Goal: Transaction & Acquisition: Purchase product/service

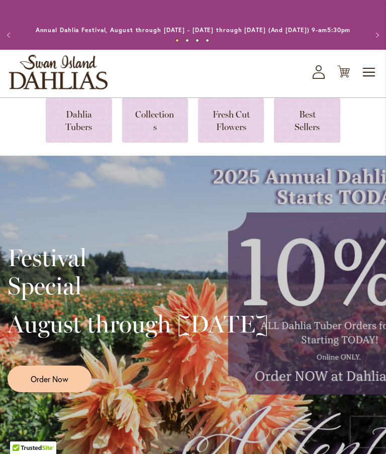
click at [321, 79] on icon "My Account" at bounding box center [319, 72] width 12 height 14
click at [320, 79] on icon "My Account" at bounding box center [319, 72] width 12 height 14
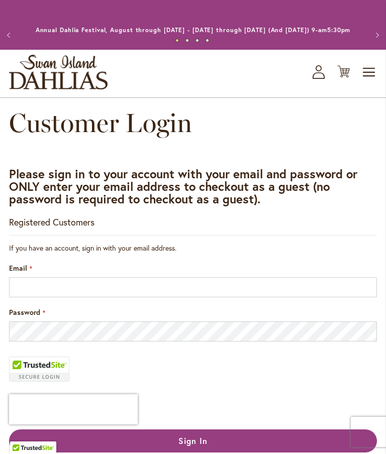
click at [181, 298] on input "Email" at bounding box center [193, 287] width 368 height 20
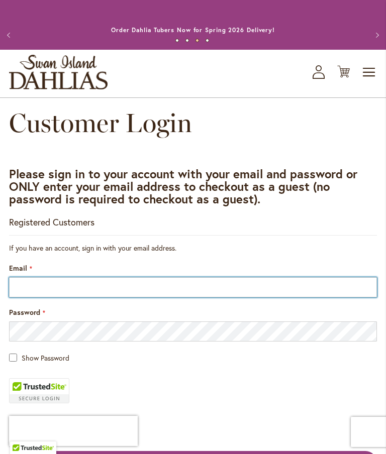
type input "**********"
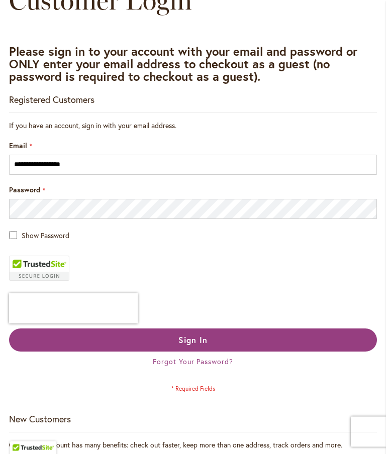
click at [206, 346] on span "Sign In" at bounding box center [192, 340] width 29 height 11
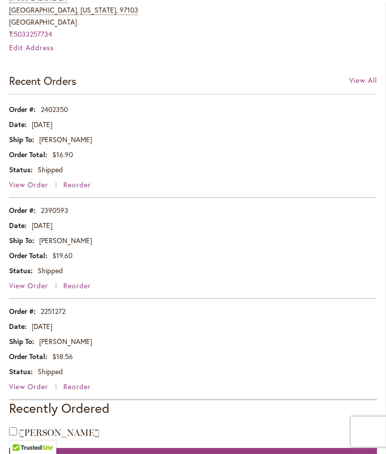
scroll to position [491, 0]
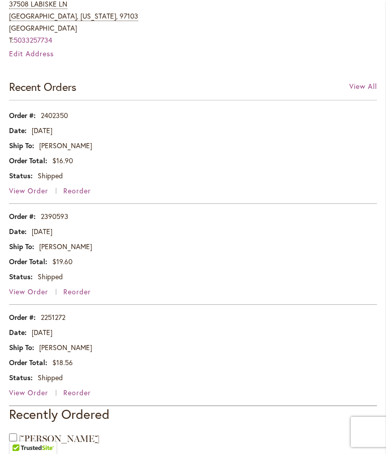
click at [33, 398] on span "View Order" at bounding box center [28, 393] width 39 height 10
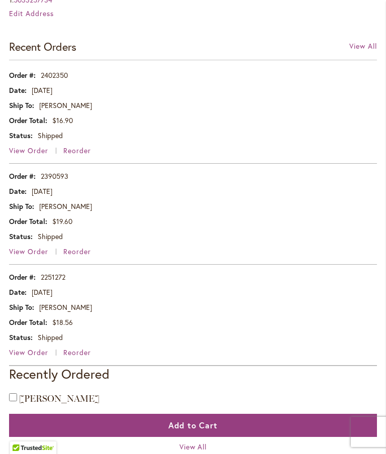
scroll to position [531, 0]
click at [39, 256] on span "View Order" at bounding box center [28, 252] width 39 height 10
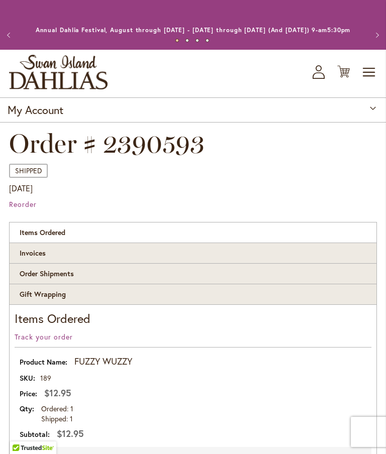
scroll to position [4, 0]
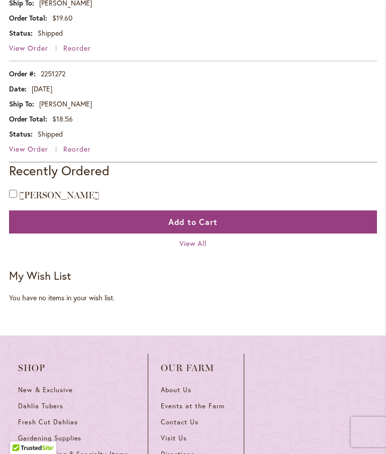
scroll to position [732, 0]
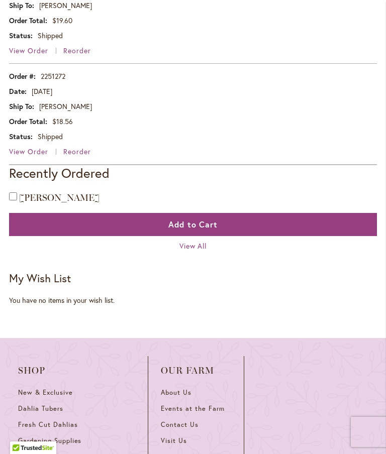
click at [62, 413] on span "Dahlia Tubers" at bounding box center [40, 409] width 45 height 9
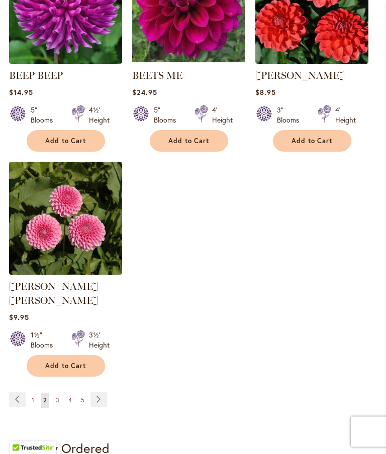
scroll to position [1305, 0]
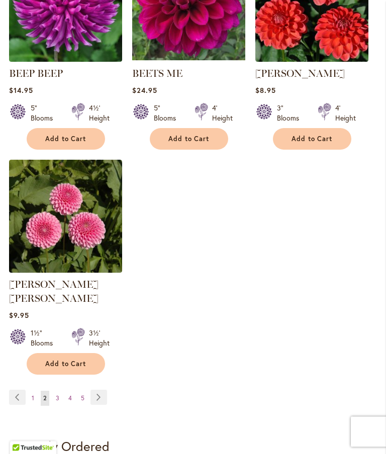
click at [104, 396] on link "Page Next" at bounding box center [98, 398] width 17 height 15
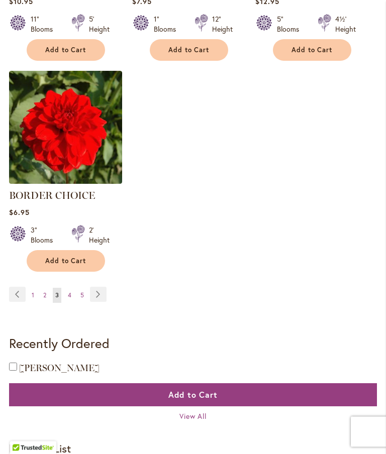
scroll to position [1395, 0]
click at [101, 302] on link "Page Next" at bounding box center [98, 294] width 17 height 15
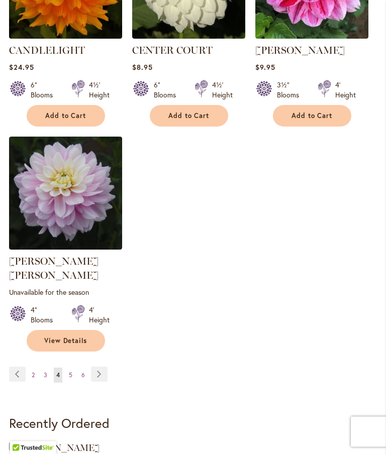
scroll to position [1342, 0]
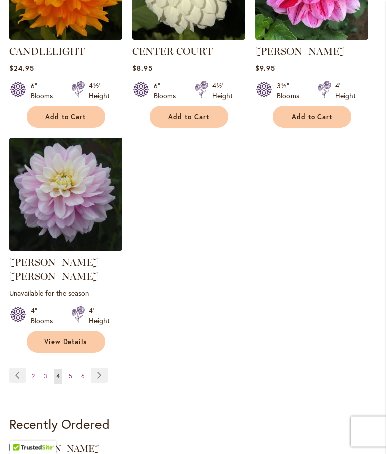
click at [100, 372] on link "Page Next" at bounding box center [99, 375] width 17 height 15
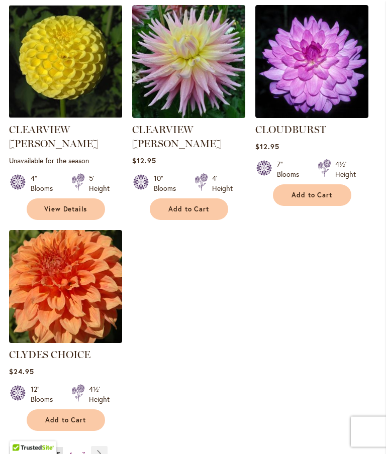
scroll to position [1270, 0]
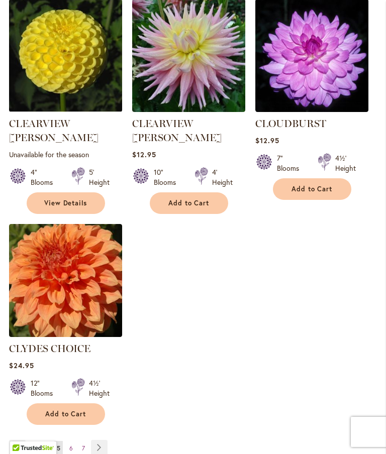
click at [100, 440] on link "Page Next" at bounding box center [99, 447] width 17 height 15
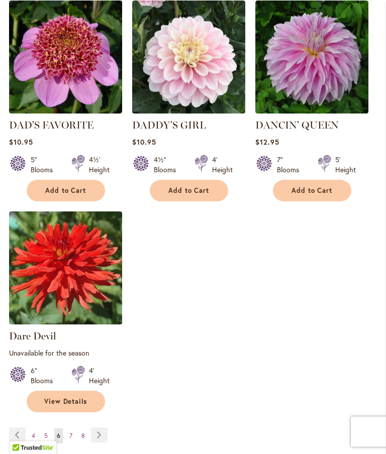
scroll to position [1294, 0]
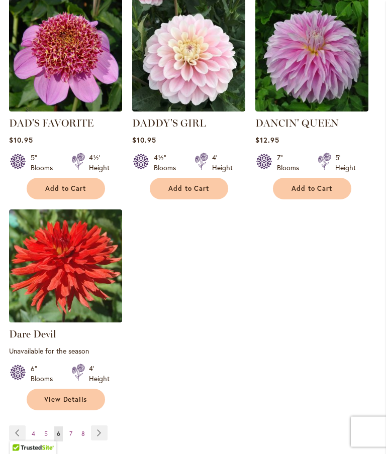
click at [99, 431] on link "Page Next" at bounding box center [99, 433] width 17 height 15
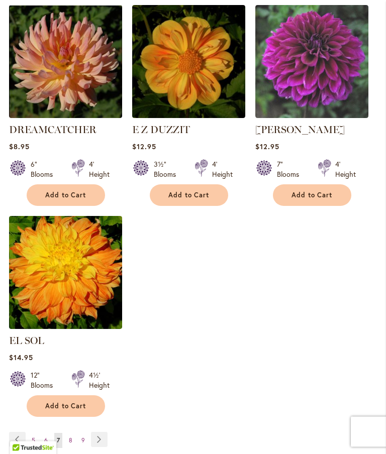
scroll to position [1264, 0]
click at [99, 437] on link "Page Next" at bounding box center [99, 439] width 17 height 15
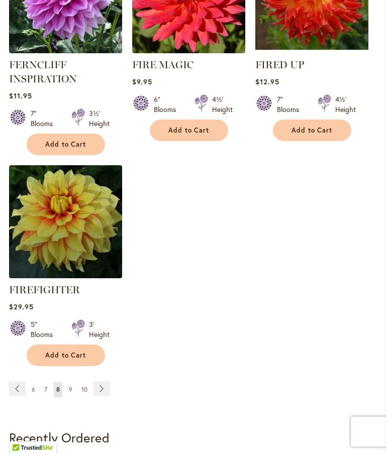
scroll to position [1349, 0]
click at [103, 397] on link "Page Next" at bounding box center [101, 388] width 17 height 15
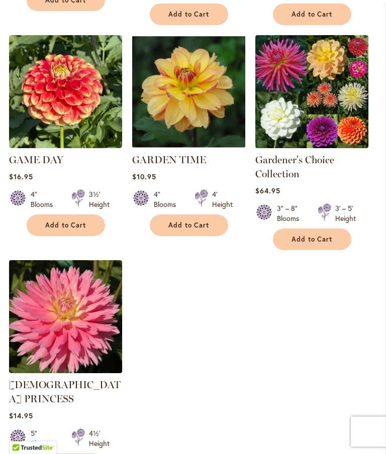
scroll to position [1262, 0]
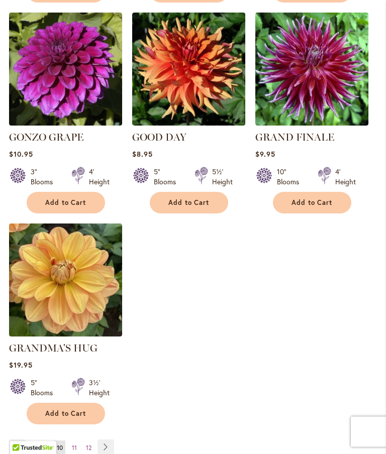
scroll to position [1256, 0]
click at [106, 443] on link "Page Next" at bounding box center [106, 447] width 17 height 15
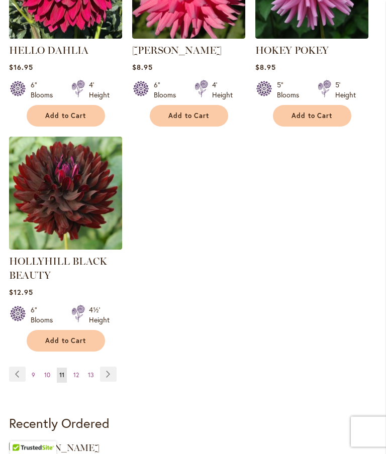
scroll to position [1367, 0]
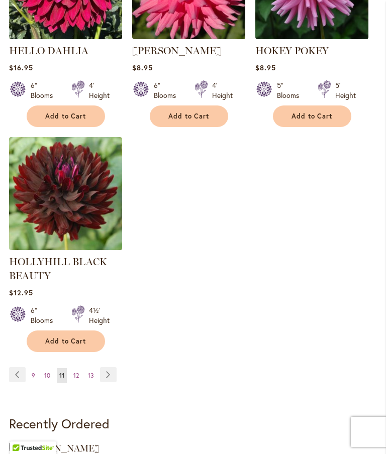
click at [114, 382] on link "Page Next" at bounding box center [108, 374] width 17 height 15
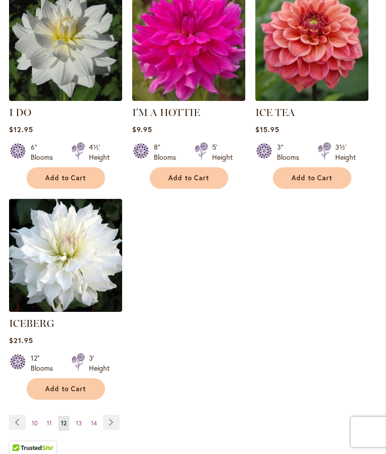
scroll to position [1282, 0]
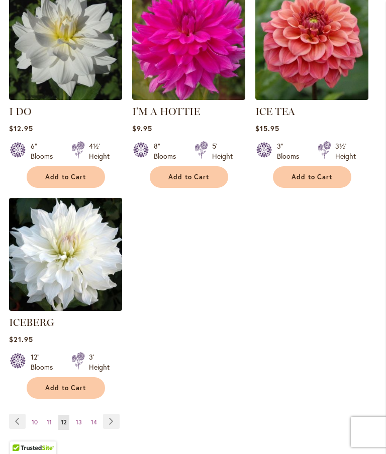
click at [112, 421] on link "Page Next" at bounding box center [111, 421] width 17 height 15
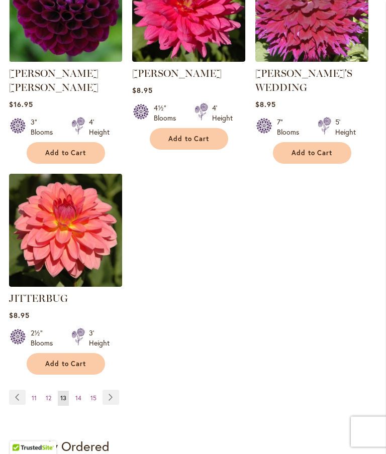
scroll to position [1330, 0]
click at [110, 390] on link "Page Next" at bounding box center [111, 397] width 17 height 15
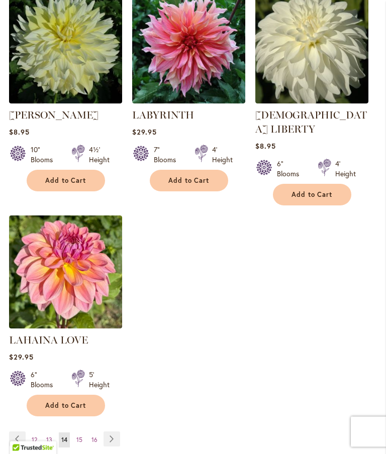
scroll to position [1282, 0]
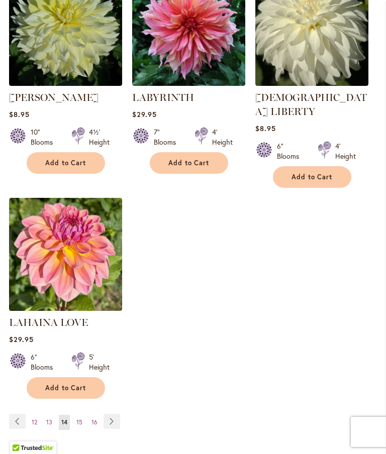
click at [115, 419] on link "Page Next" at bounding box center [112, 421] width 17 height 15
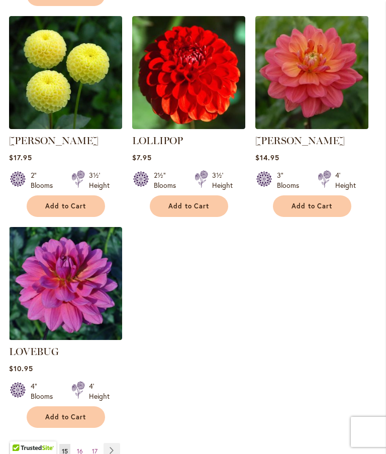
scroll to position [1268, 0]
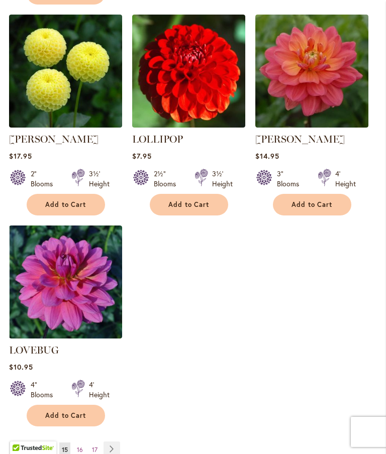
click at [111, 442] on link "Page Next" at bounding box center [112, 449] width 17 height 15
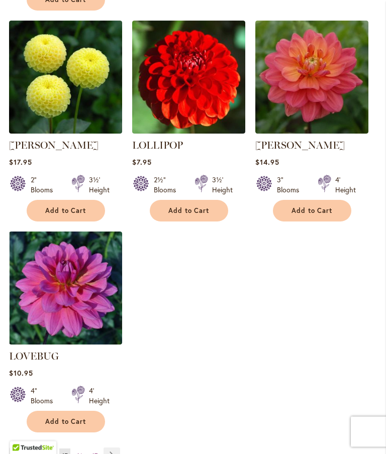
scroll to position [1262, 0]
click at [116, 448] on link "Page Next" at bounding box center [112, 455] width 17 height 15
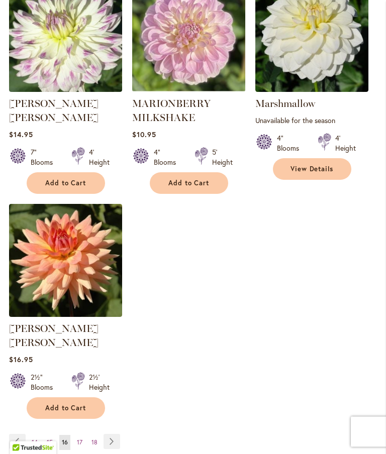
scroll to position [1291, 0]
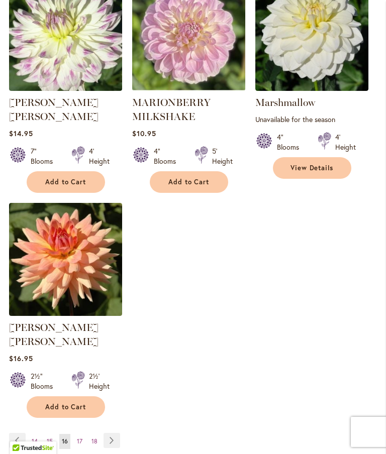
click at [114, 433] on link "Page Next" at bounding box center [112, 440] width 17 height 15
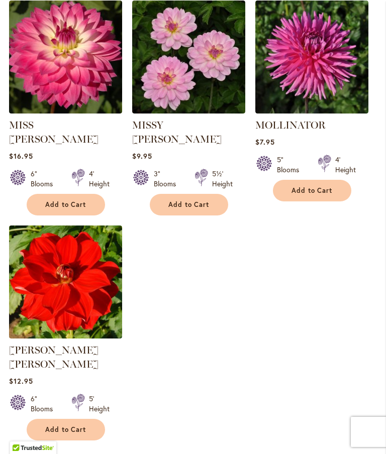
scroll to position [1278, 0]
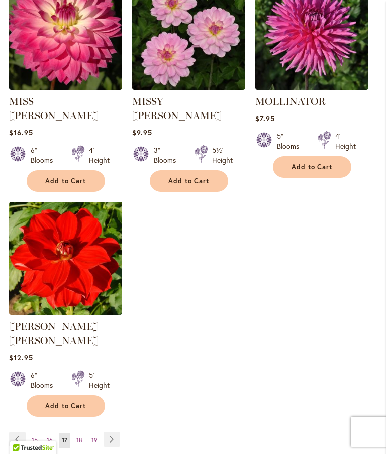
click at [111, 432] on link "Page Next" at bounding box center [112, 439] width 17 height 15
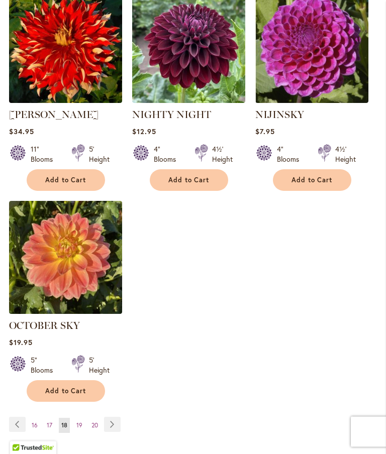
scroll to position [1265, 0]
click at [115, 432] on link "Page Next" at bounding box center [112, 424] width 17 height 15
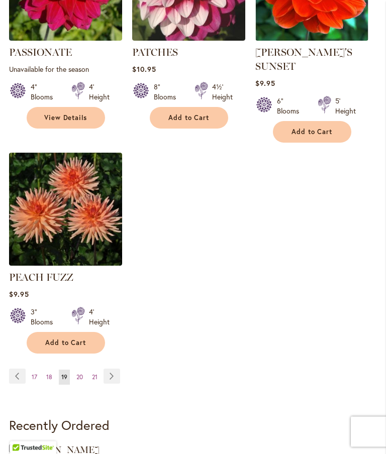
scroll to position [1341, 0]
click at [113, 376] on link "Page Next" at bounding box center [112, 376] width 17 height 15
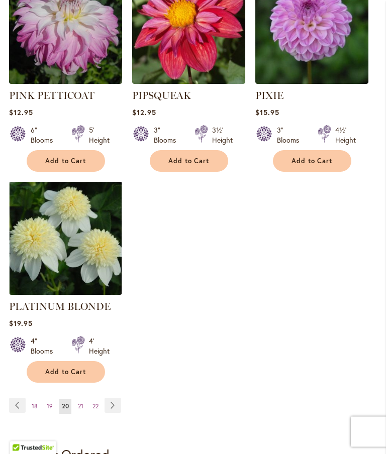
scroll to position [1330, 0]
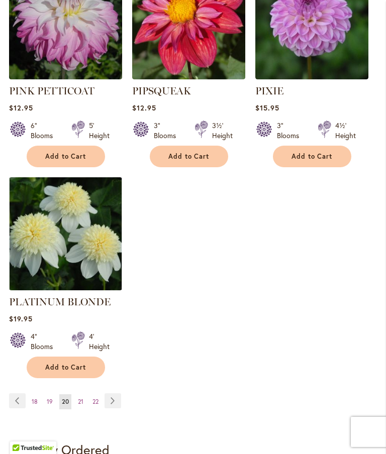
click at [116, 394] on link "Page Next" at bounding box center [113, 401] width 17 height 15
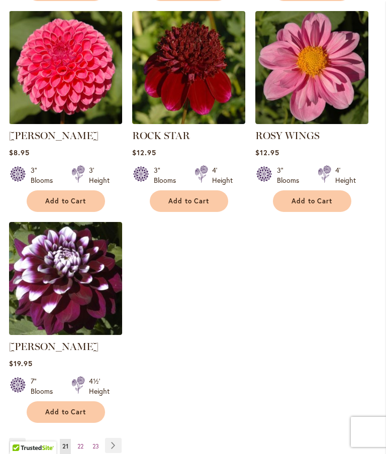
scroll to position [1262, 0]
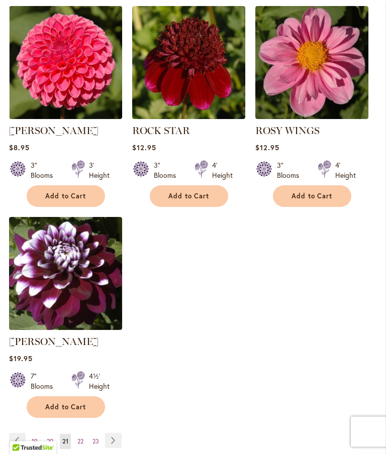
click at [113, 449] on link "Page Next" at bounding box center [113, 441] width 17 height 15
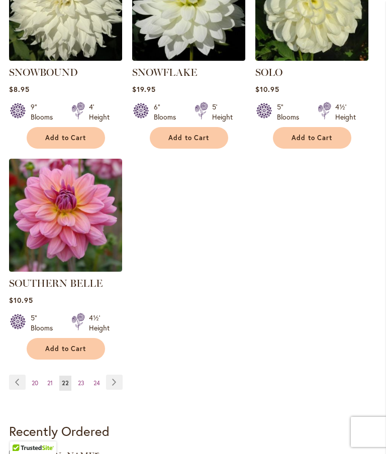
scroll to position [1326, 0]
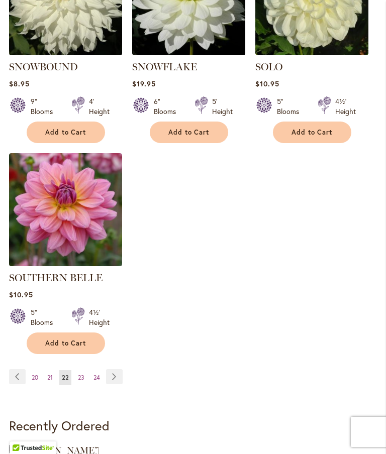
click at [115, 376] on link "Page Next" at bounding box center [114, 376] width 17 height 15
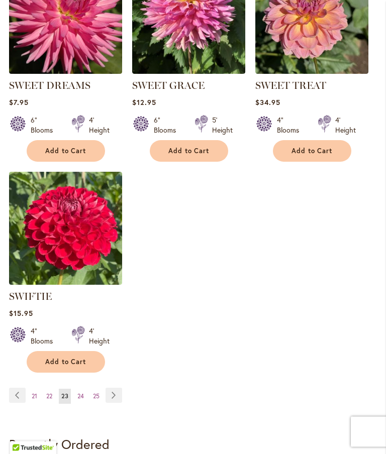
scroll to position [1307, 0]
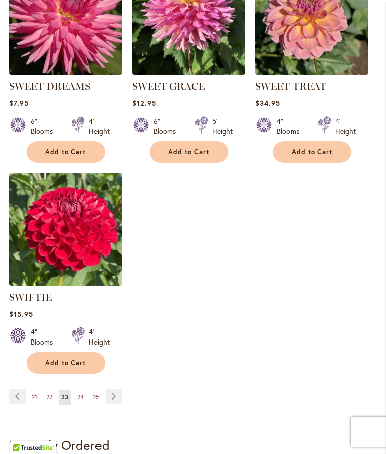
click at [114, 404] on link "Page Next" at bounding box center [114, 396] width 17 height 15
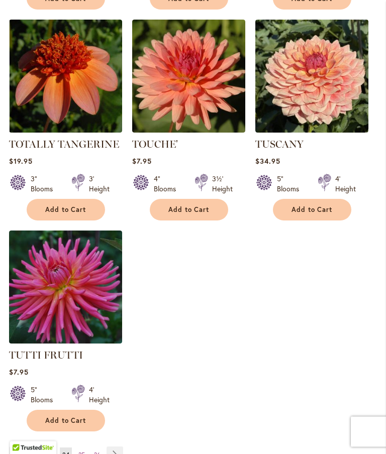
scroll to position [1284, 0]
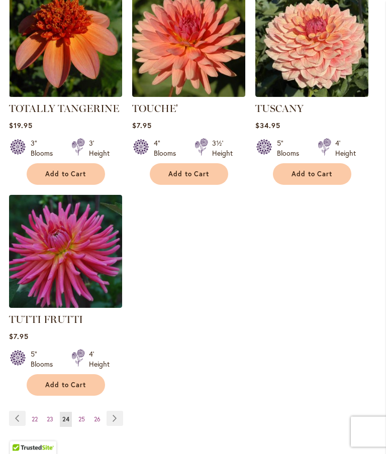
click at [117, 416] on link "Page Next" at bounding box center [115, 419] width 17 height 15
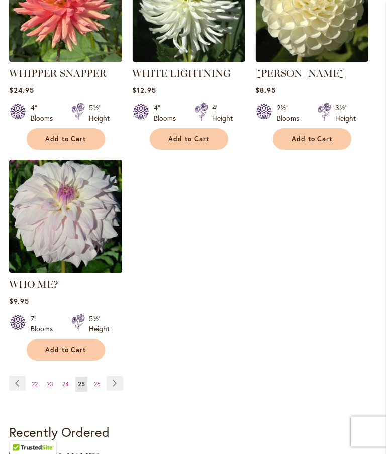
scroll to position [1322, 0]
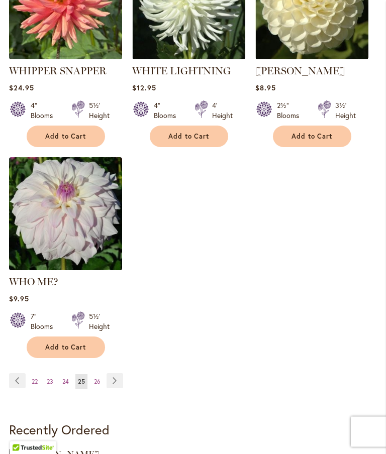
click at [118, 377] on link "Page Next" at bounding box center [115, 381] width 17 height 15
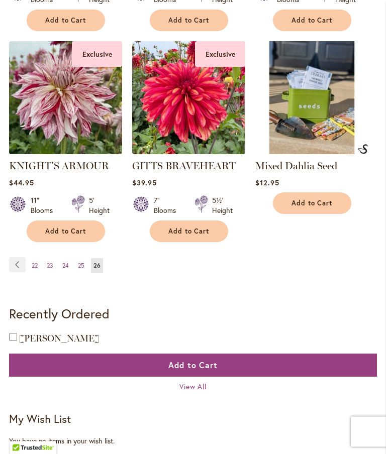
scroll to position [1002, 0]
